Goal: Transaction & Acquisition: Register for event/course

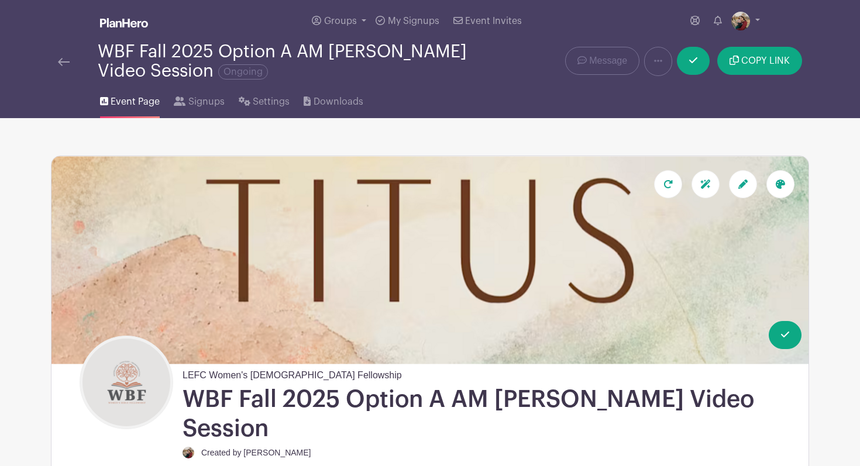
click at [142, 105] on span "Event Page" at bounding box center [135, 102] width 49 height 14
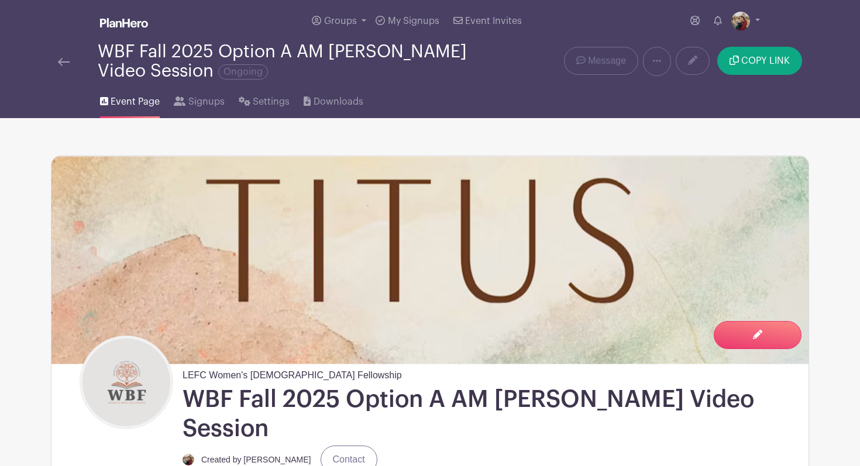
click at [123, 100] on span "Event Page" at bounding box center [135, 102] width 49 height 14
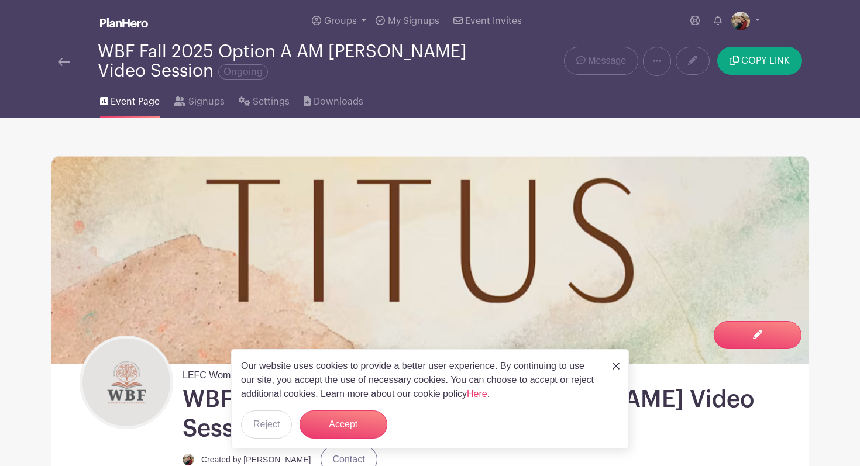
click at [61, 64] on img at bounding box center [64, 62] width 12 height 8
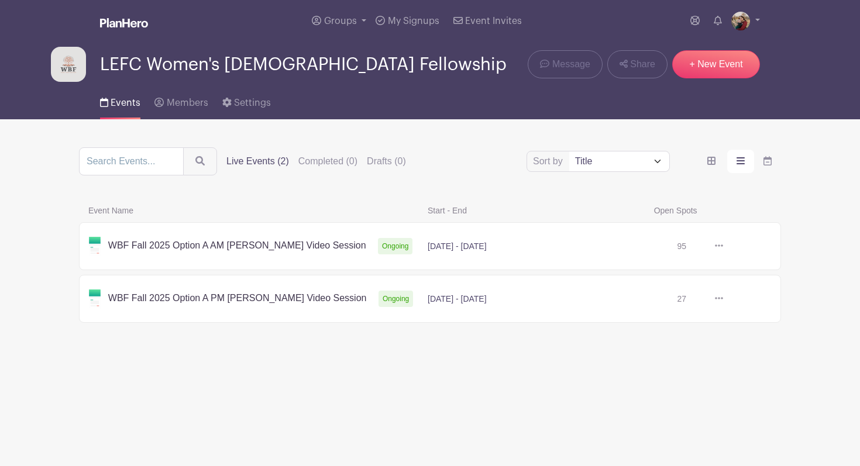
click at [723, 246] on link at bounding box center [723, 246] width 0 height 0
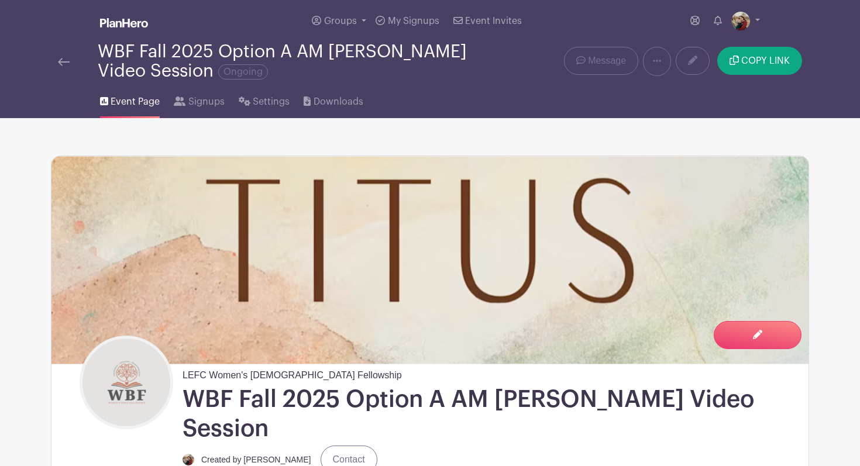
scroll to position [8, 0]
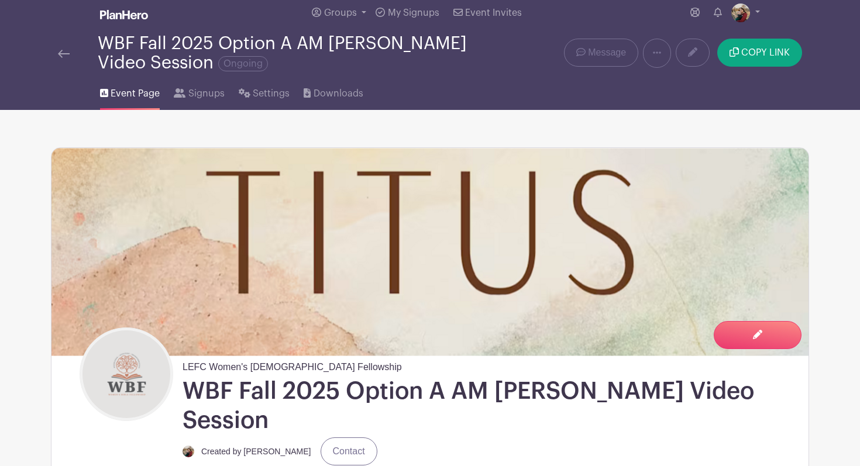
click at [58, 60] on link at bounding box center [64, 53] width 12 height 14
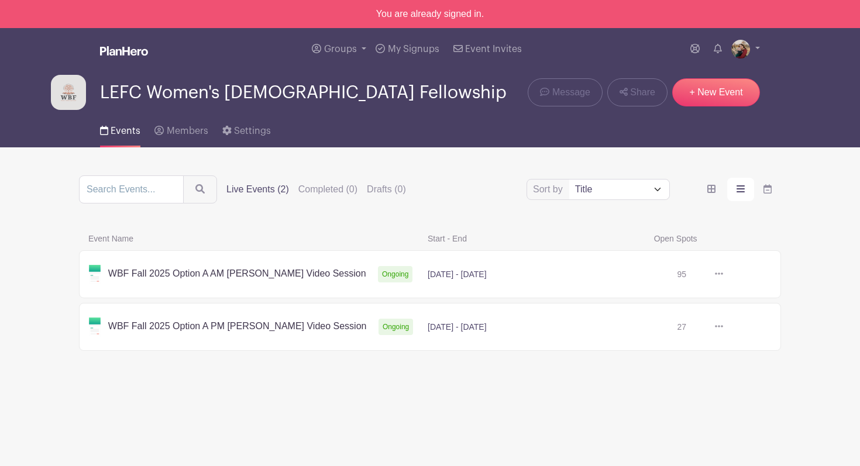
click at [723, 274] on link at bounding box center [723, 274] width 0 height 0
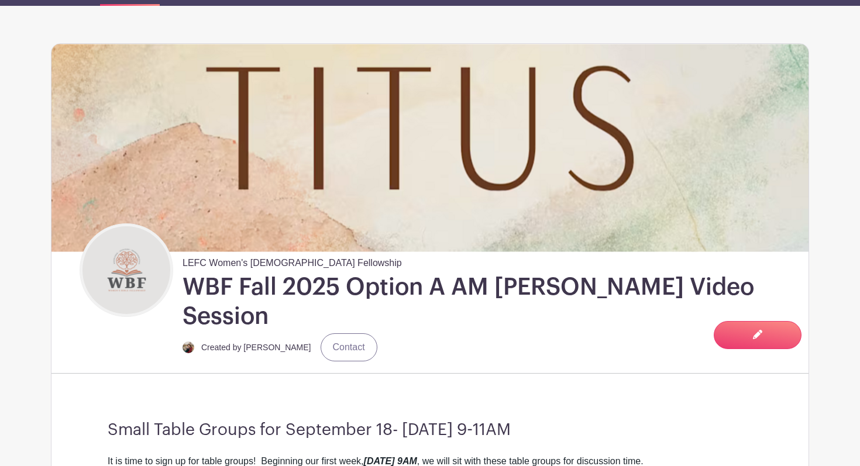
scroll to position [85, 0]
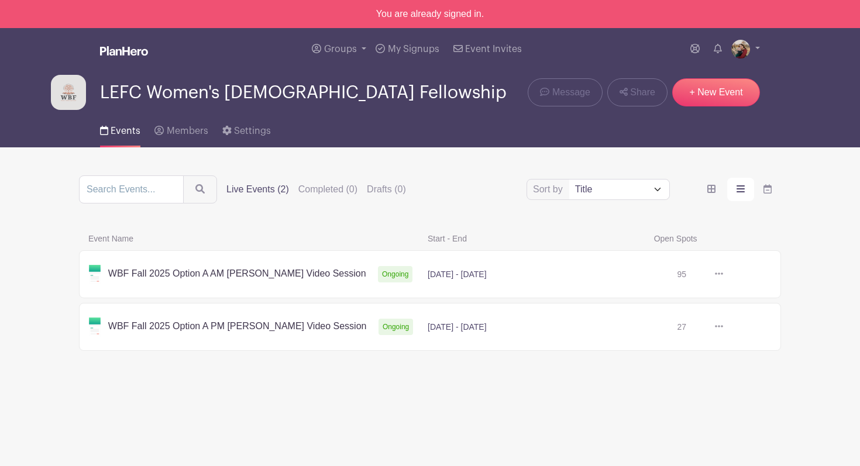
click at [723, 327] on link at bounding box center [723, 327] width 0 height 0
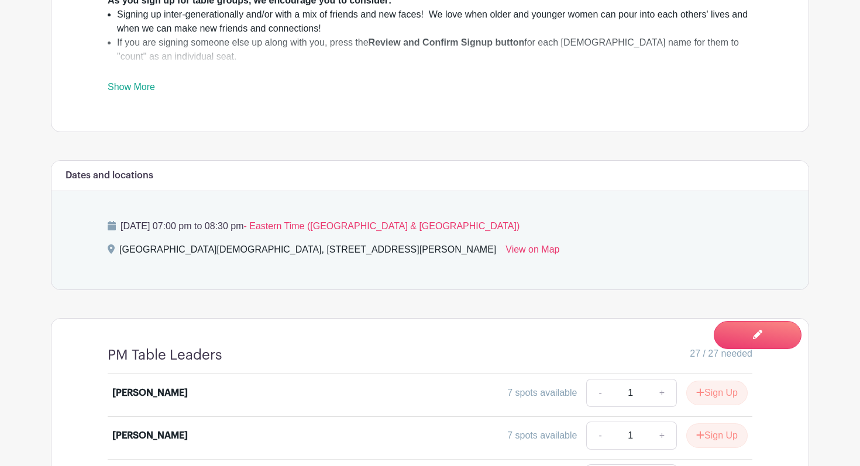
scroll to position [823, 0]
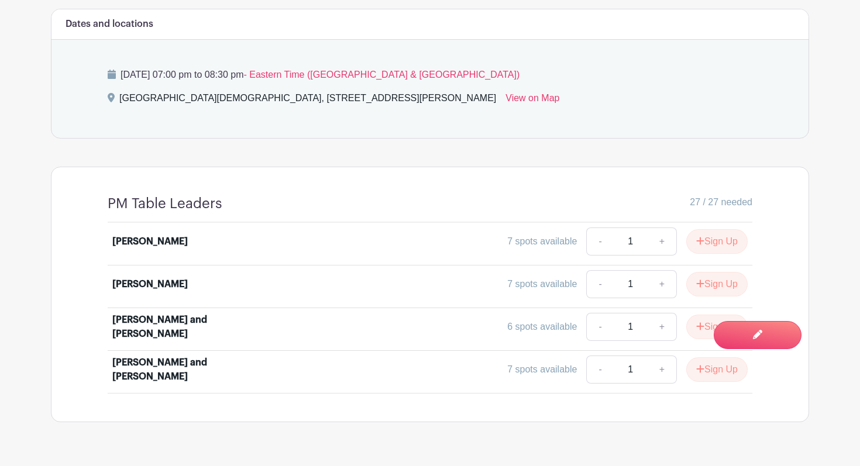
drag, startPoint x: 115, startPoint y: 291, endPoint x: 159, endPoint y: 310, distance: 47.7
click at [159, 313] on div "Jackie Fitzhugh and Cheryl Rainwater" at bounding box center [184, 327] width 145 height 28
drag, startPoint x: 160, startPoint y: 306, endPoint x: 106, endPoint y: 289, distance: 56.4
click at [106, 289] on div "Brianna Kauffman 7 spots available - 1 + Sign Up Ina Bunnell 7 spots available …" at bounding box center [430, 308] width 701 height 171
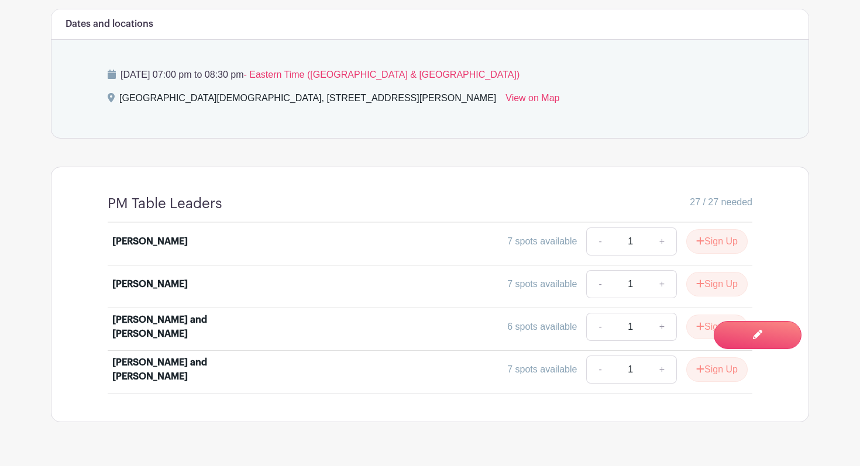
copy div "Jackie Fitzhugh and Cheryl Rainwater"
click at [117, 356] on div "Kara Phongxaysanith and Mel Lucchese" at bounding box center [184, 370] width 145 height 28
drag, startPoint x: 111, startPoint y: 330, endPoint x: 159, endPoint y: 347, distance: 50.3
click at [159, 351] on li "Kara Phongxaysanith and Mel Lucchese 7 spots available - 1 + Sign Up" at bounding box center [430, 372] width 645 height 42
copy div "Kara Phongxaysanith and Mel Lucchese"
